Goal: Information Seeking & Learning: Learn about a topic

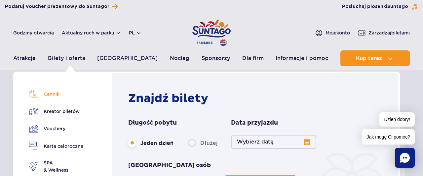
click at [42, 94] on link "Cennik" at bounding box center [56, 93] width 54 height 9
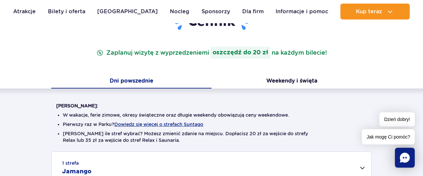
scroll to position [103, 0]
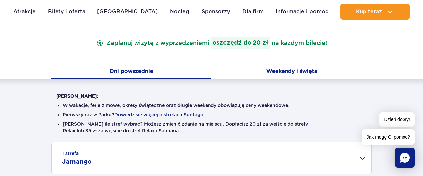
click at [284, 67] on button "Weekendy i święta" at bounding box center [292, 72] width 160 height 14
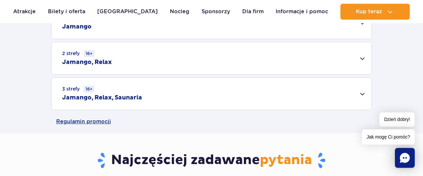
scroll to position [241, 0]
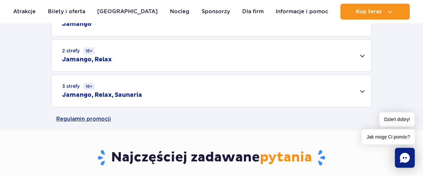
click at [357, 55] on div "2 strefy 16+ Jamango, Relax" at bounding box center [212, 55] width 320 height 32
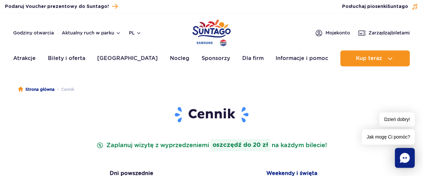
scroll to position [0, 0]
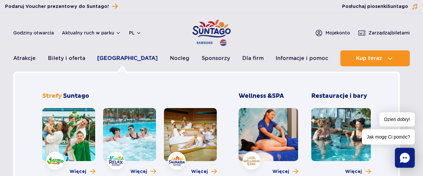
click at [135, 58] on link "[GEOGRAPHIC_DATA]" at bounding box center [127, 58] width 61 height 16
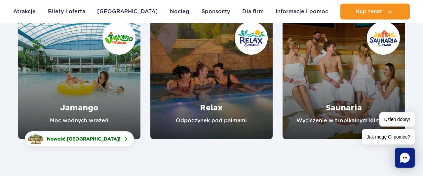
scroll to position [138, 0]
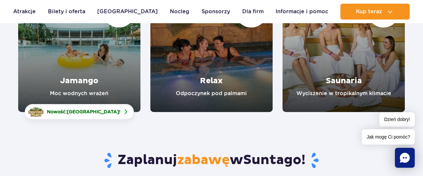
click at [85, 72] on link "Jamango" at bounding box center [79, 50] width 122 height 122
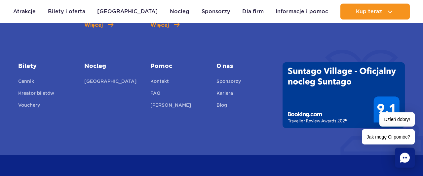
scroll to position [1857, 0]
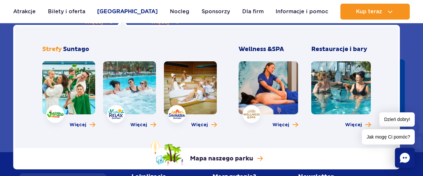
click at [117, 10] on link "[GEOGRAPHIC_DATA]" at bounding box center [127, 12] width 61 height 16
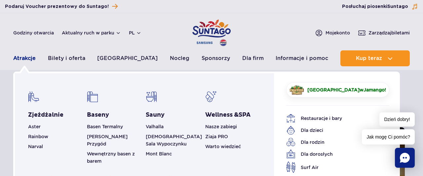
click at [19, 58] on link "Atrakcje" at bounding box center [24, 58] width 22 height 16
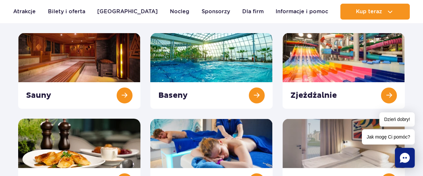
scroll to position [69, 0]
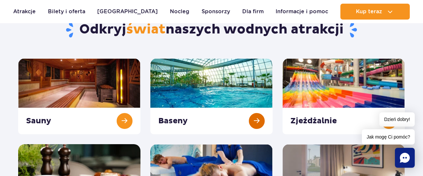
click at [260, 119] on link at bounding box center [211, 96] width 122 height 76
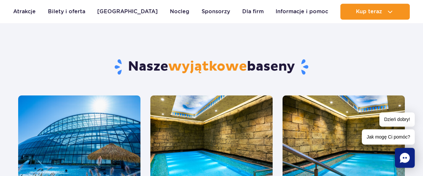
scroll to position [413, 0]
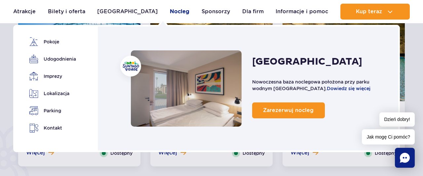
click at [170, 14] on link "Nocleg" at bounding box center [180, 12] width 20 height 16
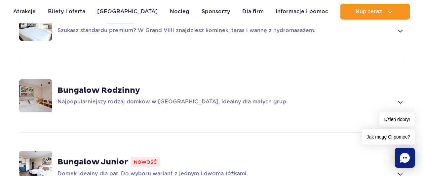
scroll to position [585, 0]
